Goal: Task Accomplishment & Management: Manage account settings

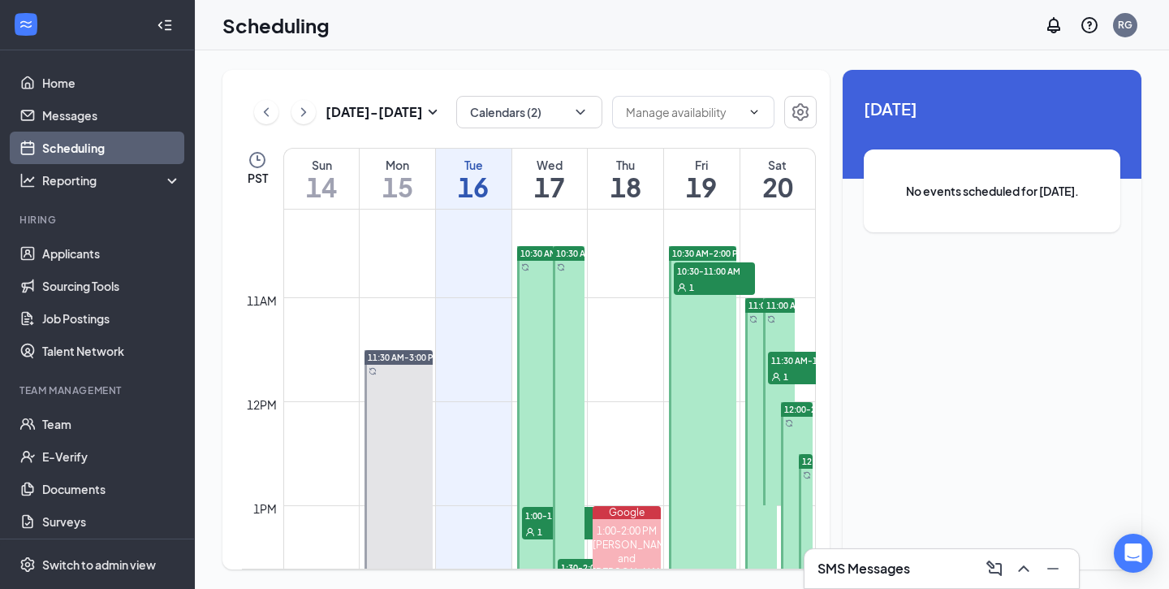
scroll to position [1077, 0]
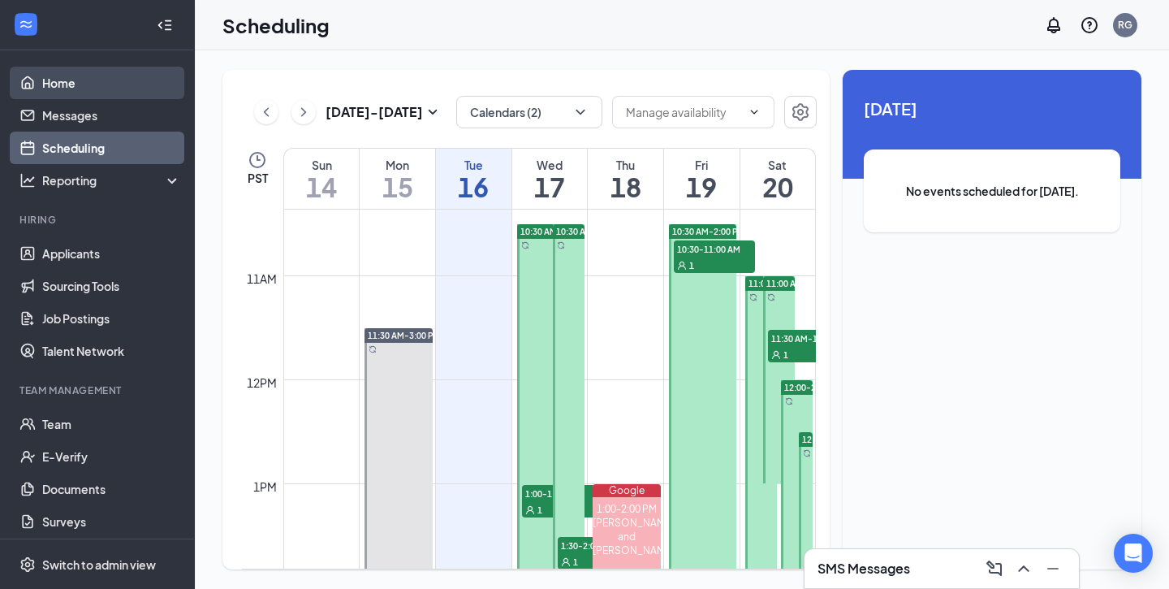
click at [96, 88] on link "Home" at bounding box center [111, 83] width 139 height 32
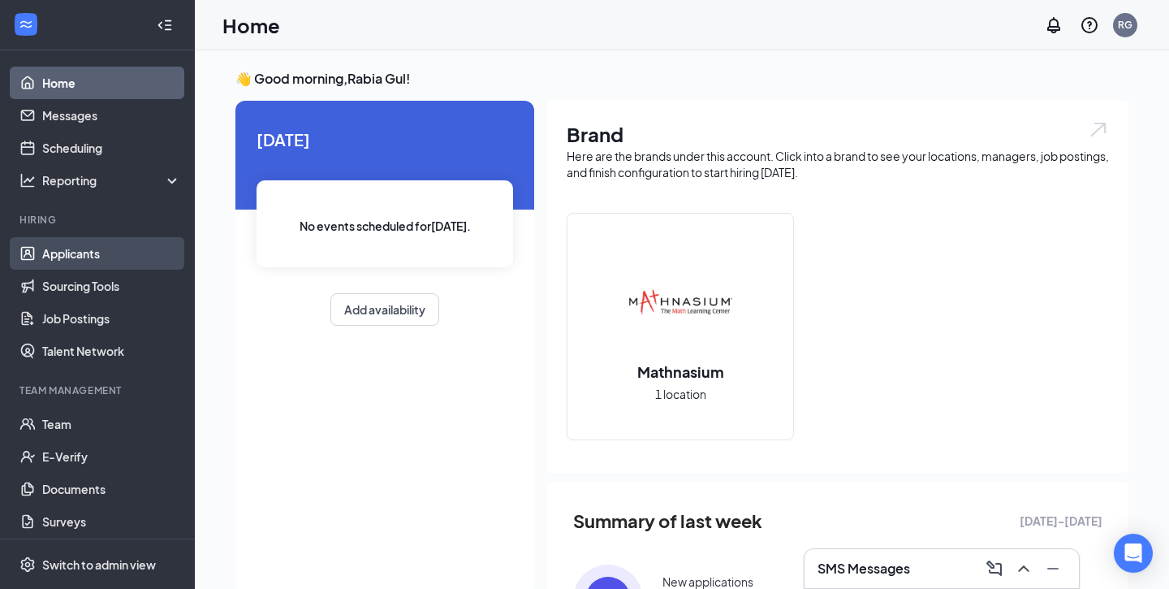
click at [80, 249] on link "Applicants" at bounding box center [111, 253] width 139 height 32
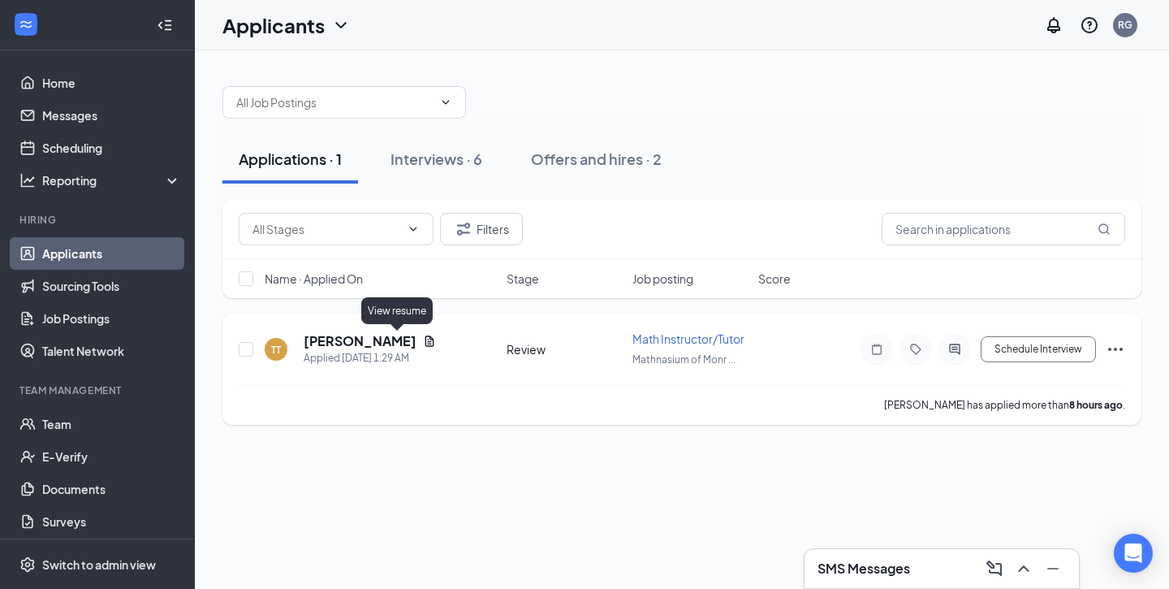
click at [423, 337] on icon "Document" at bounding box center [429, 340] width 13 height 13
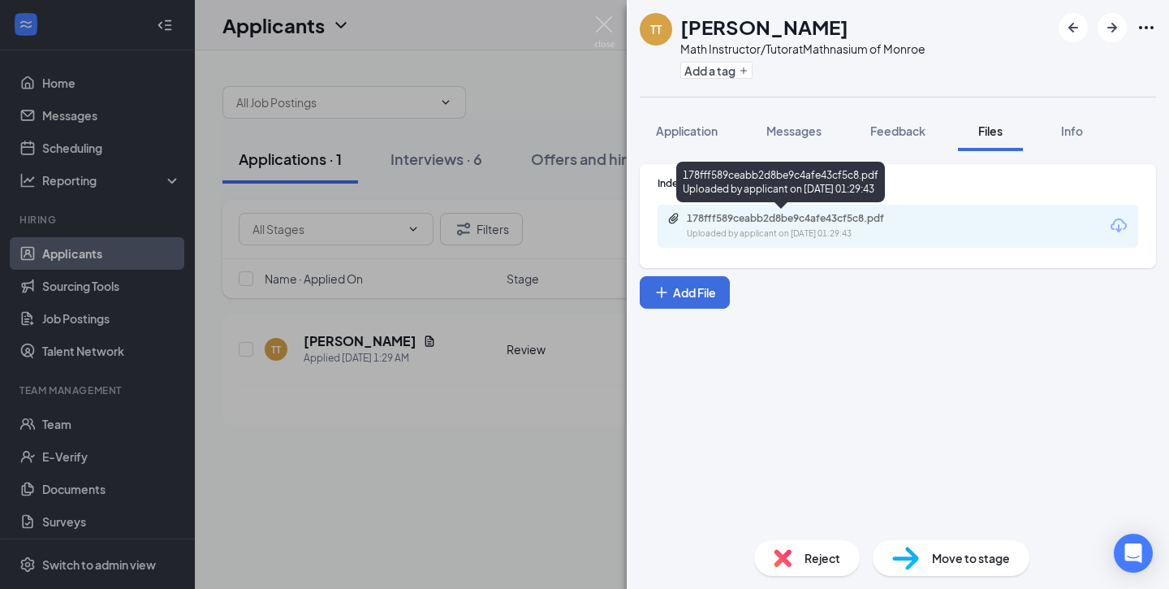
click at [839, 217] on div "178fff589ceabb2d8be9c4afe43cf5c8.pdf" at bounding box center [800, 218] width 227 height 13
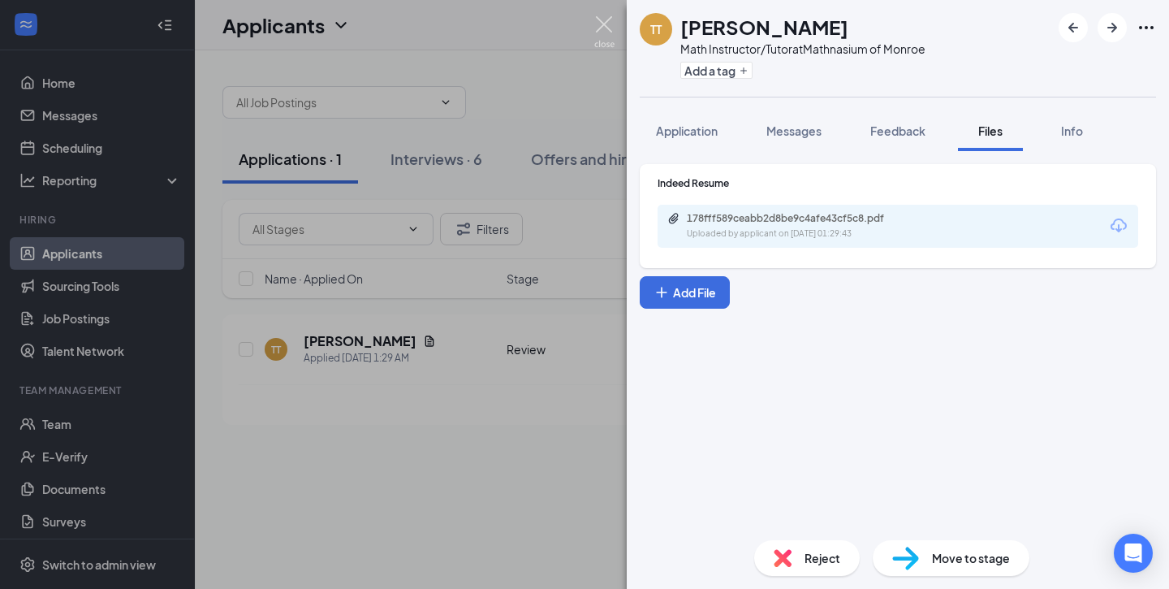
click at [606, 21] on img at bounding box center [604, 32] width 20 height 32
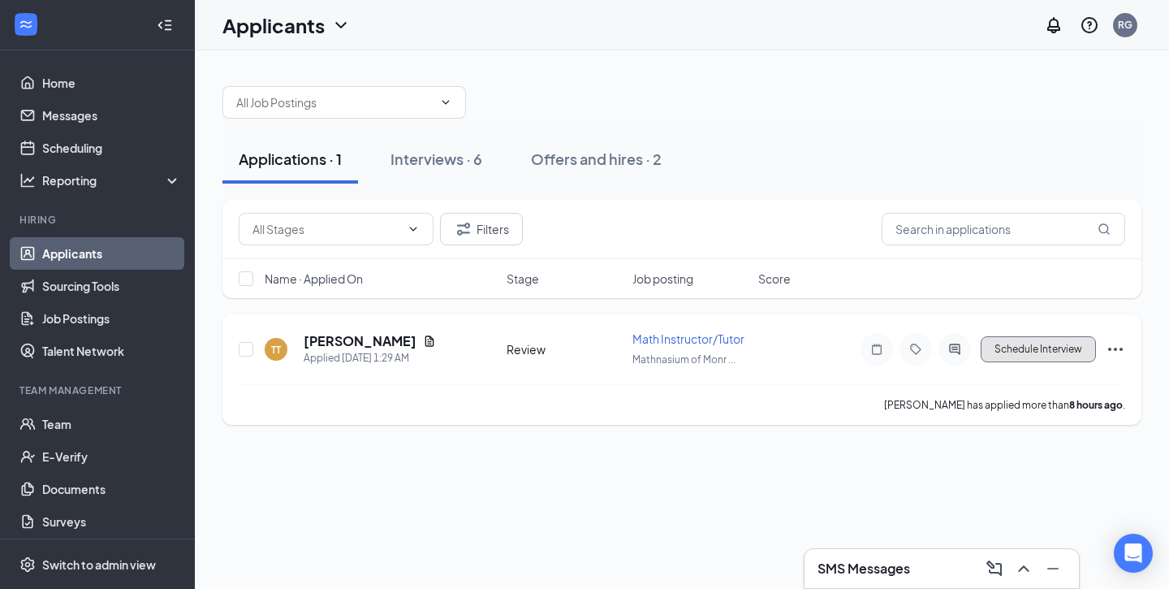
click at [1036, 352] on button "Schedule Interview" at bounding box center [1038, 349] width 115 height 26
type input "Phone call (next stage)"
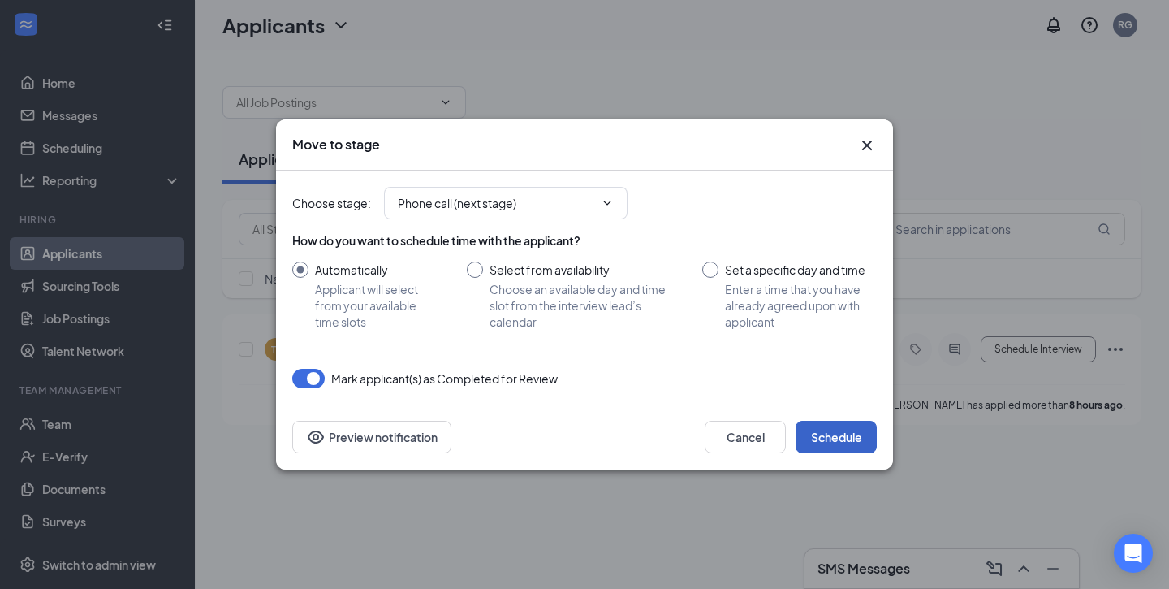
click at [845, 430] on button "Schedule" at bounding box center [836, 437] width 81 height 32
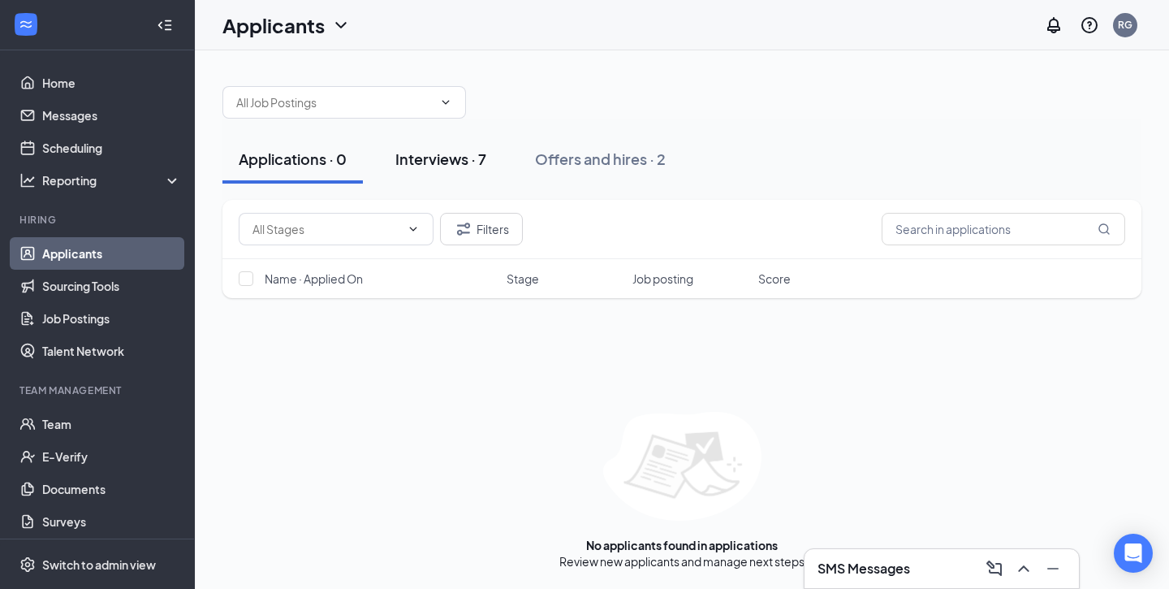
click at [425, 156] on div "Interviews · 7" at bounding box center [440, 159] width 91 height 20
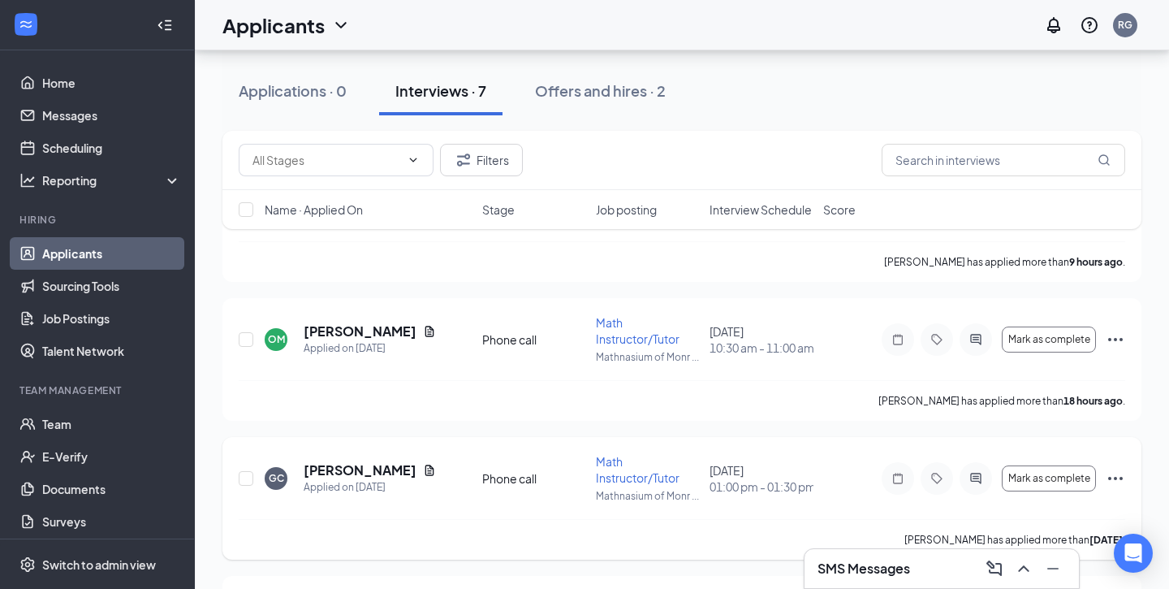
scroll to position [154, 0]
click at [610, 84] on div "Offers and hires · 2" at bounding box center [600, 90] width 131 height 20
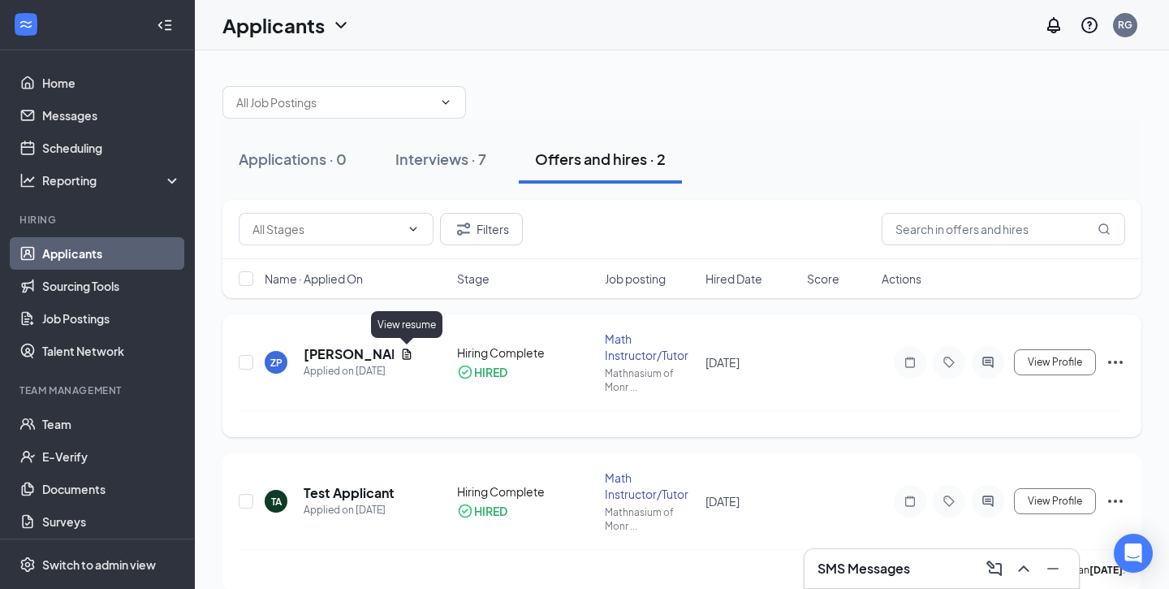
click at [410, 351] on icon "Document" at bounding box center [406, 353] width 13 height 13
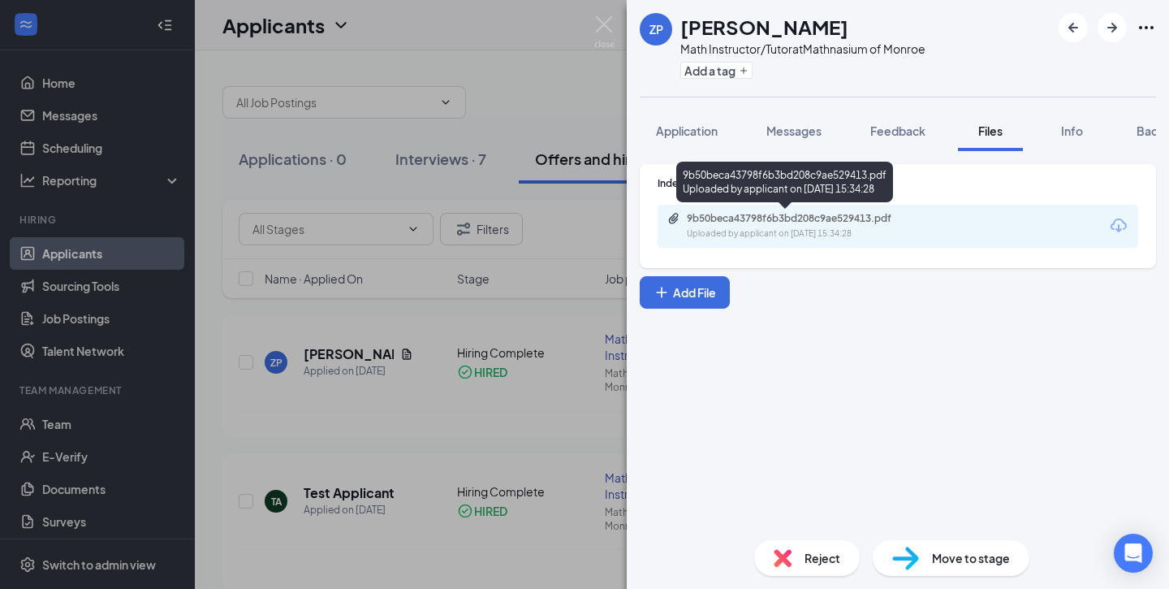
click at [782, 219] on div "9b50beca43798f6b3bd208c9ae529413.pdf" at bounding box center [800, 218] width 227 height 13
